Goal: Information Seeking & Learning: Learn about a topic

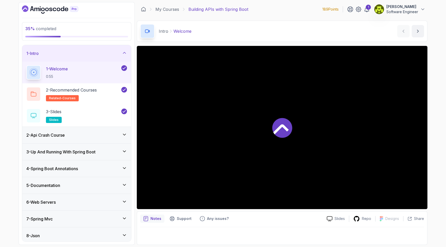
click at [102, 50] on div "1 - Intro" at bounding box center [76, 53] width 101 height 6
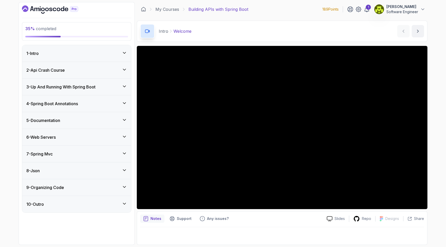
click at [100, 137] on div "6 - Web Servers" at bounding box center [76, 137] width 101 height 6
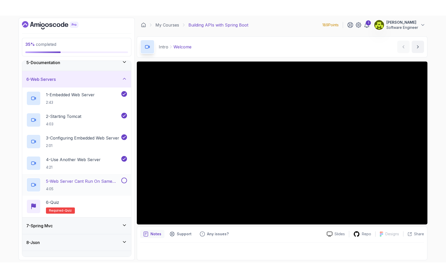
scroll to position [77, 0]
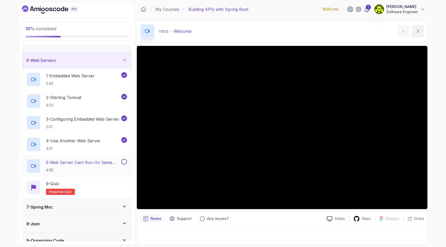
click at [95, 167] on h2 "5 - Web Server Cant Run On Same Port 4:05" at bounding box center [83, 165] width 74 height 13
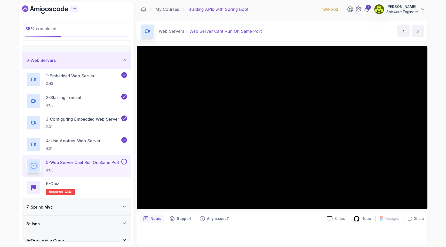
scroll to position [70, 0]
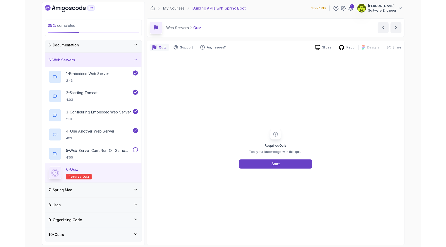
scroll to position [77, 0]
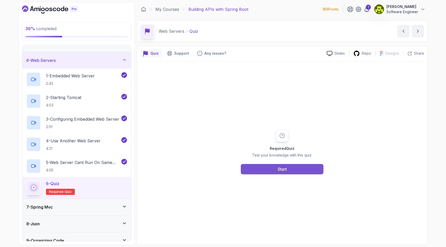
click at [308, 170] on button "Start" at bounding box center [282, 169] width 83 height 10
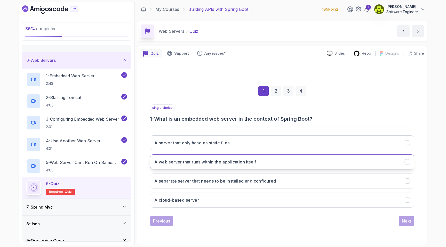
click at [275, 165] on button "A web server that runs within the application itself" at bounding box center [282, 161] width 264 height 15
drag, startPoint x: 410, startPoint y: 221, endPoint x: 403, endPoint y: 222, distance: 7.1
click at [403, 222] on div "Next" at bounding box center [405, 221] width 9 height 6
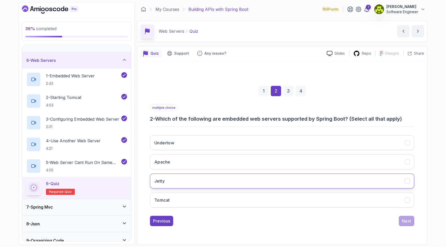
click at [219, 180] on button "Jetty" at bounding box center [282, 181] width 264 height 15
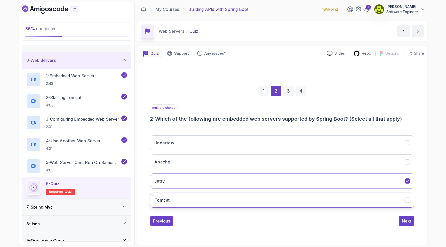
click at [220, 197] on button "Tomcat" at bounding box center [282, 200] width 264 height 15
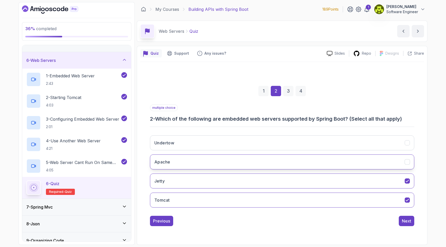
click at [268, 163] on button "Apache" at bounding box center [282, 161] width 264 height 15
click at [410, 223] on div "Next" at bounding box center [405, 221] width 9 height 6
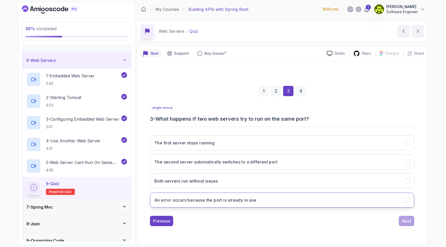
click at [233, 202] on h3 "An error occurs because the port is already in use" at bounding box center [205, 200] width 102 height 6
click at [403, 224] on button "Next" at bounding box center [405, 221] width 15 height 10
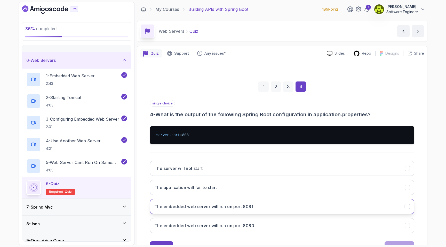
click at [221, 210] on button "The embedded web server will run on port 8081" at bounding box center [282, 206] width 264 height 15
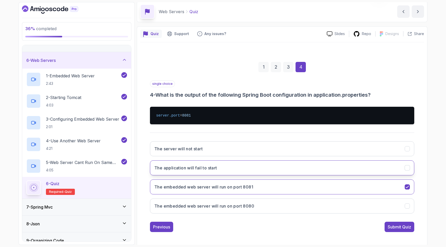
scroll to position [21, 0]
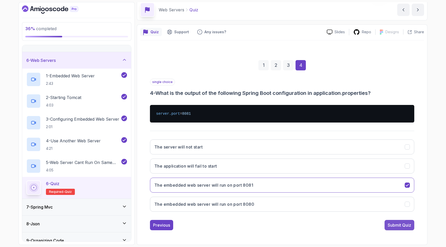
click at [404, 225] on div "Submit Quiz" at bounding box center [398, 225] width 23 height 6
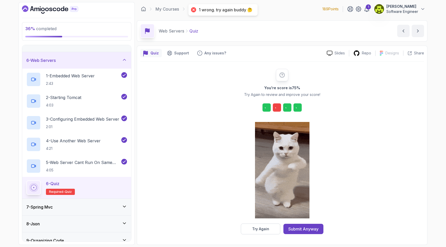
scroll to position [0, 0]
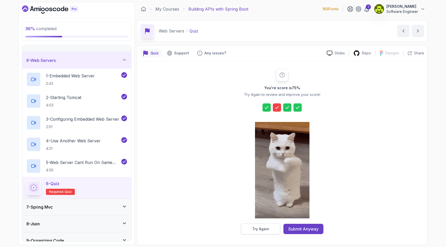
click at [272, 228] on button "Try Again" at bounding box center [260, 229] width 39 height 11
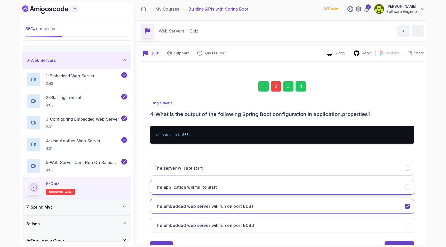
scroll to position [0, 0]
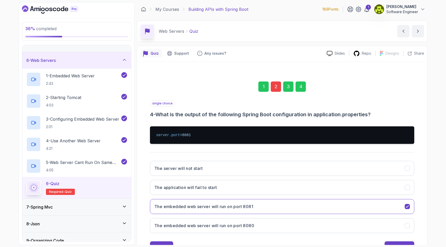
click at [275, 90] on div "2" at bounding box center [275, 86] width 10 height 10
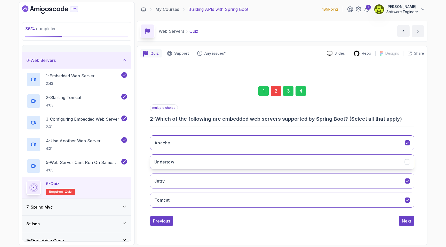
click at [340, 161] on button "Undertow" at bounding box center [282, 161] width 264 height 15
click at [404, 220] on div "Next" at bounding box center [405, 221] width 9 height 6
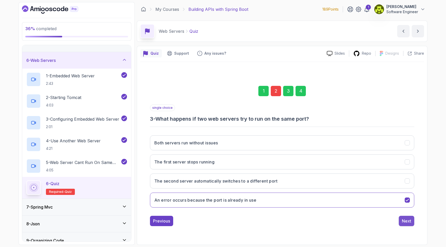
click at [406, 224] on div "Next" at bounding box center [405, 221] width 9 height 6
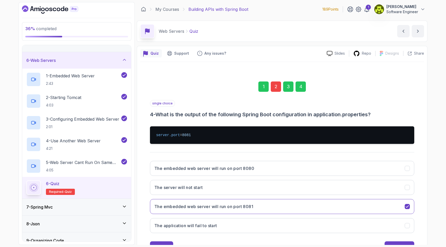
click at [401, 241] on div "single choice 4 - What is the output of the following Spring Boot configuration…" at bounding box center [282, 176] width 264 height 152
click at [401, 242] on button "Submit Quiz" at bounding box center [399, 246] width 30 height 10
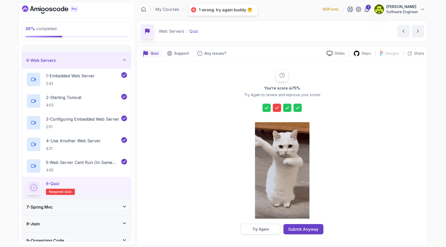
click at [271, 227] on button "Try Again" at bounding box center [260, 229] width 39 height 11
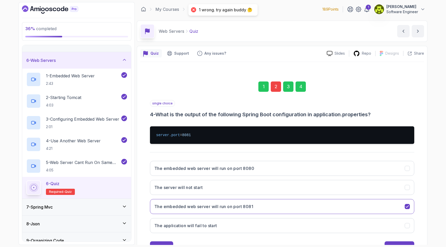
click at [272, 88] on div "2" at bounding box center [275, 86] width 10 height 10
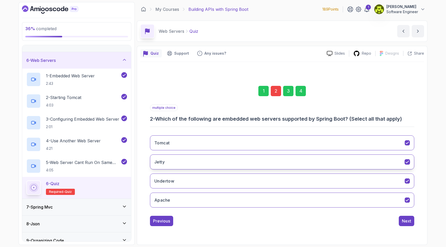
click at [257, 159] on button "Jetty" at bounding box center [282, 161] width 264 height 15
click at [257, 160] on button "Jetty" at bounding box center [282, 161] width 264 height 15
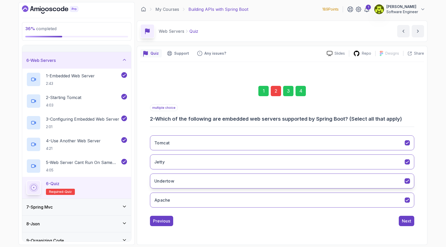
click at [259, 178] on button "Undertow" at bounding box center [282, 181] width 264 height 15
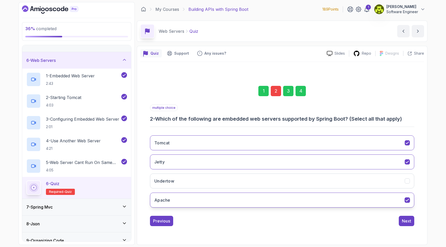
click at [272, 203] on button "Apache" at bounding box center [282, 200] width 264 height 15
click at [413, 222] on button "Next" at bounding box center [405, 221] width 15 height 10
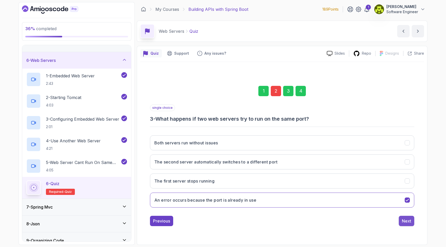
click at [402, 219] on div "Next" at bounding box center [405, 221] width 9 height 6
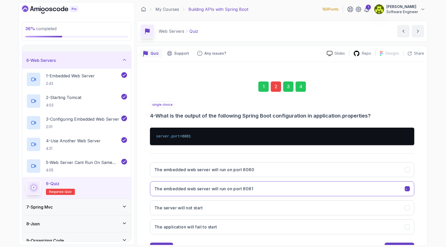
click at [402, 219] on button "The application will fail to start" at bounding box center [282, 226] width 264 height 15
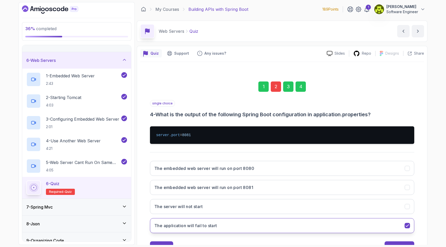
click at [406, 224] on icon "The application will fail to start" at bounding box center [407, 225] width 5 height 5
drag, startPoint x: 398, startPoint y: 176, endPoint x: 397, endPoint y: 179, distance: 3.1
click at [398, 176] on div "The embedded web server will run on port 8080 The embedded web server will run …" at bounding box center [282, 197] width 264 height 80
click at [398, 168] on button "The embedded web server will run on port 8080" at bounding box center [282, 168] width 264 height 15
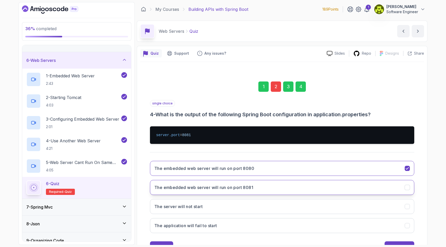
click at [395, 183] on button "The embedded web server will run on port 8081" at bounding box center [282, 187] width 264 height 15
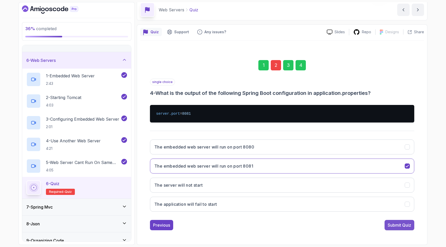
click at [406, 222] on div "Submit Quiz" at bounding box center [398, 225] width 23 height 6
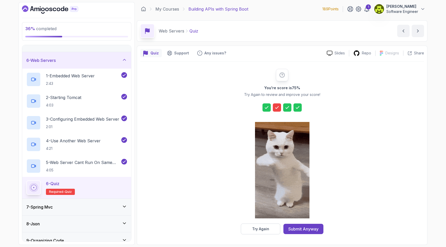
click at [275, 107] on icon at bounding box center [276, 107] width 5 height 5
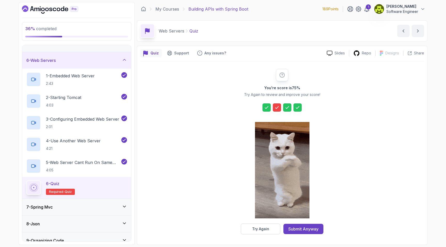
click at [276, 110] on icon at bounding box center [276, 107] width 5 height 5
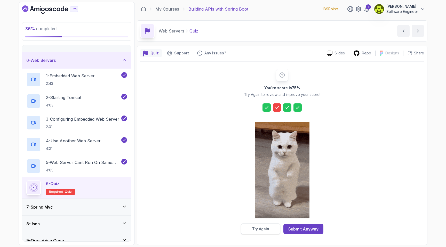
click at [263, 229] on div "Try Again" at bounding box center [260, 228] width 17 height 5
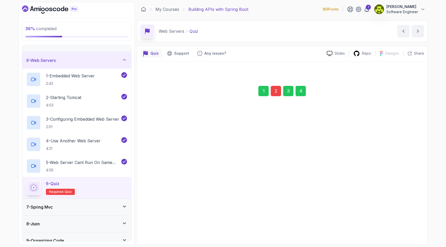
scroll to position [0, 0]
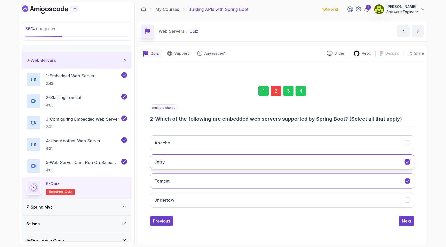
click at [369, 160] on button "Jetty" at bounding box center [282, 161] width 264 height 15
click at [269, 209] on div "Apache Jetty Tomcat Undertow" at bounding box center [282, 171] width 264 height 80
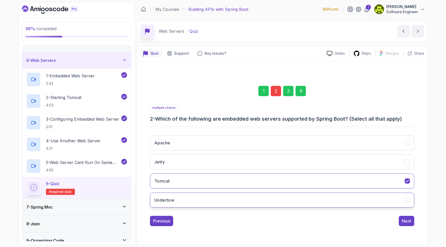
click at [269, 203] on button "Undertow" at bounding box center [282, 200] width 264 height 15
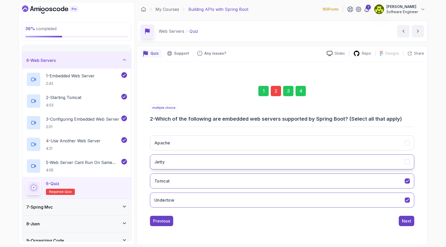
click at [272, 166] on button "Jetty" at bounding box center [282, 161] width 264 height 15
click at [406, 220] on div "Next" at bounding box center [405, 221] width 9 height 6
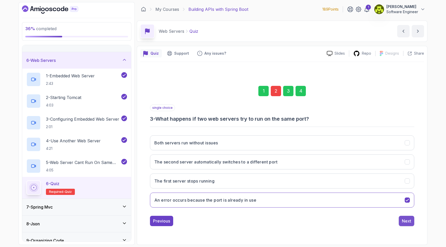
click at [403, 222] on div "Next" at bounding box center [405, 221] width 9 height 6
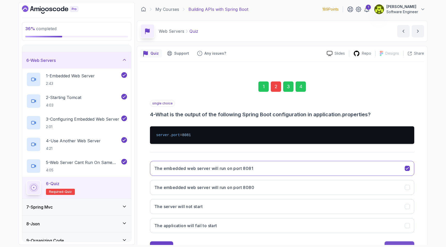
click at [404, 242] on button "Submit Quiz" at bounding box center [399, 246] width 30 height 10
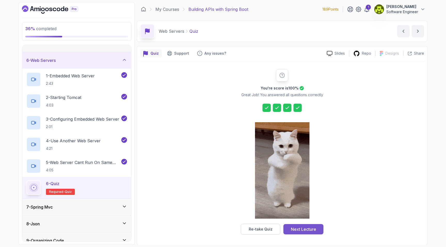
click at [309, 231] on div "Next Lecture" at bounding box center [303, 229] width 25 height 6
